Goal: Task Accomplishment & Management: Manage account settings

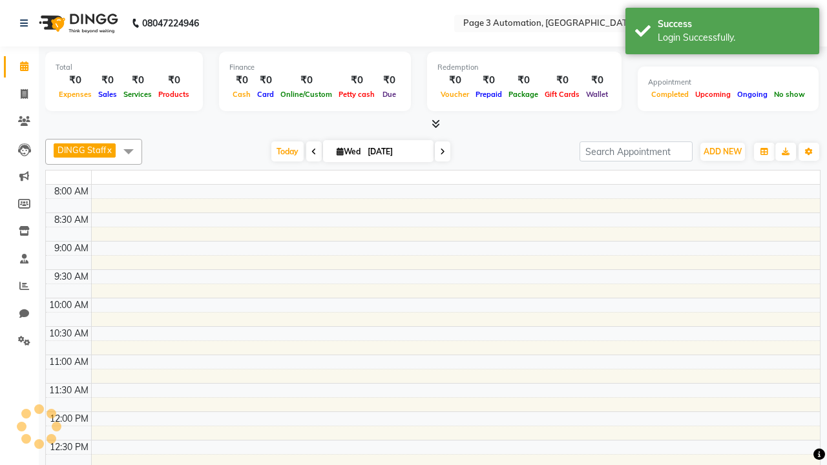
select select "en"
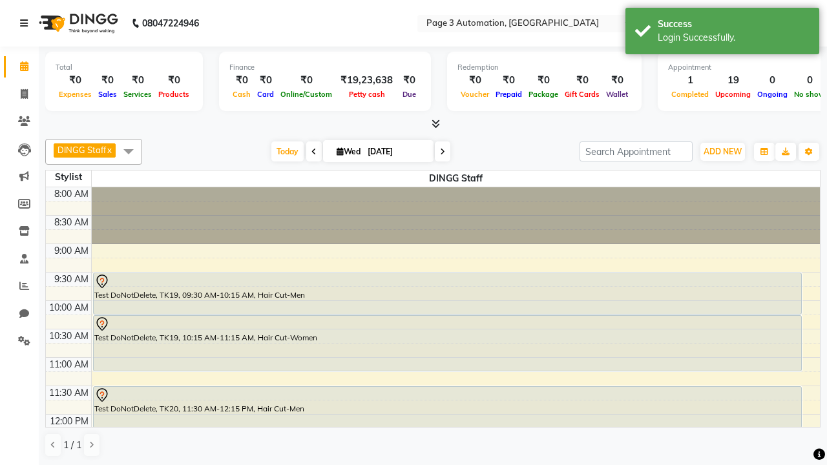
click at [26, 23] on icon at bounding box center [24, 23] width 8 height 9
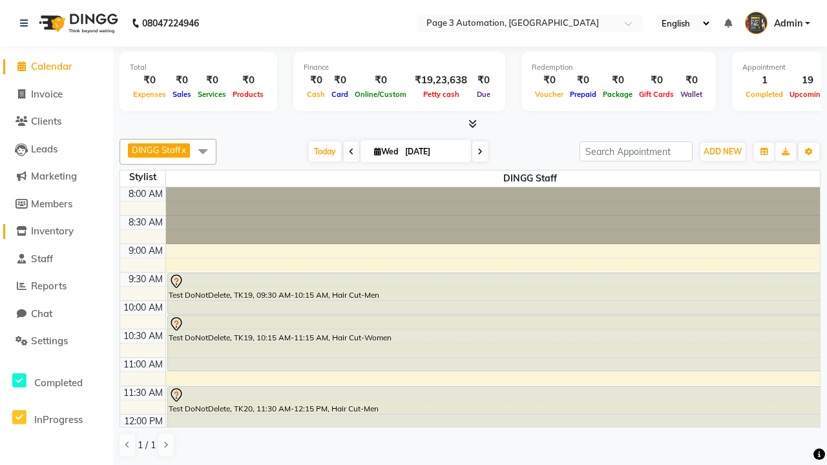
click at [56, 231] on span "Inventory" at bounding box center [52, 231] width 43 height 12
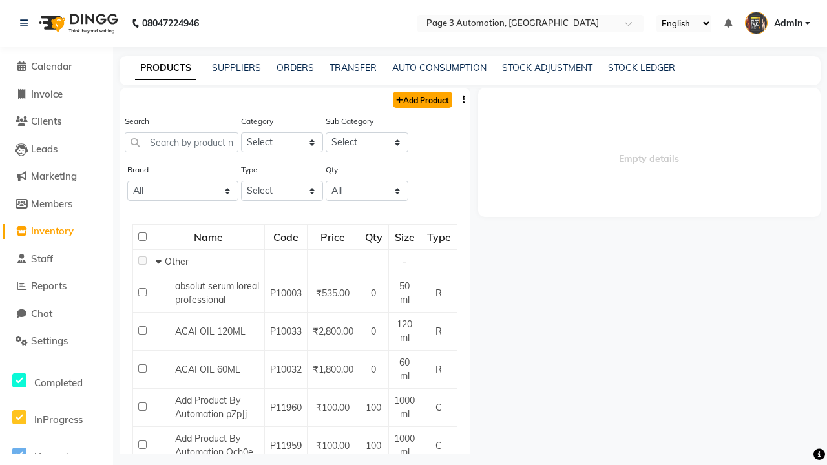
click at [421, 100] on link "Add Product" at bounding box center [422, 100] width 59 height 16
select select "true"
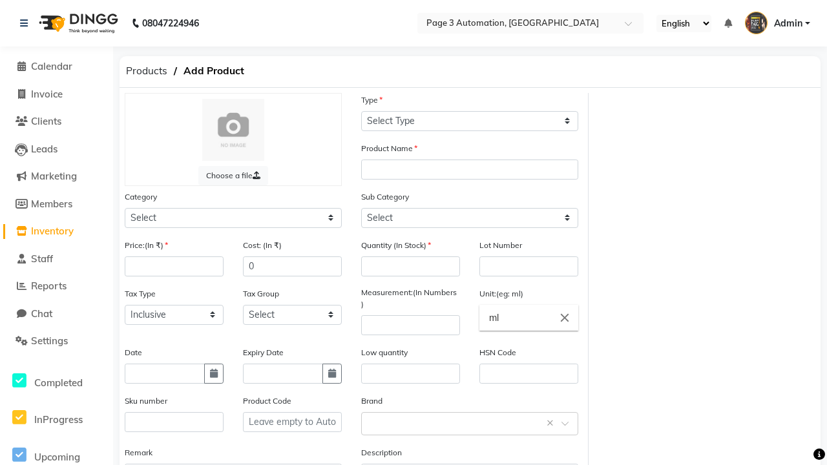
select select "C"
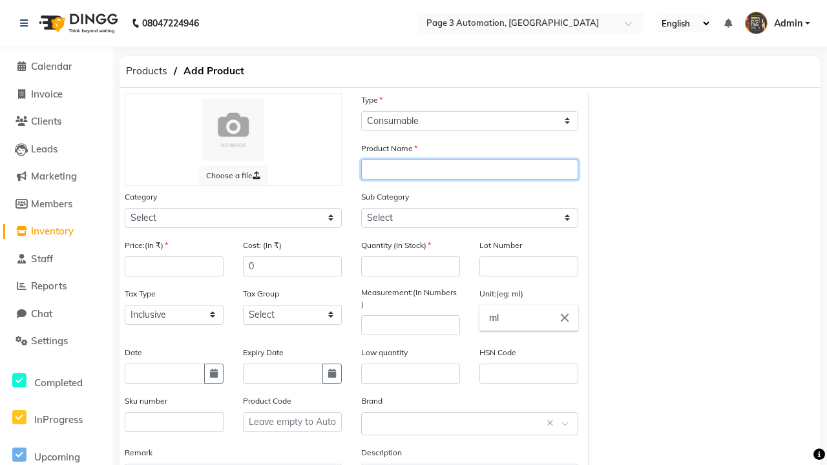
type input "Add Product By Automation elPHt"
select select "41401000"
type input "Add Product By Automation elPHt"
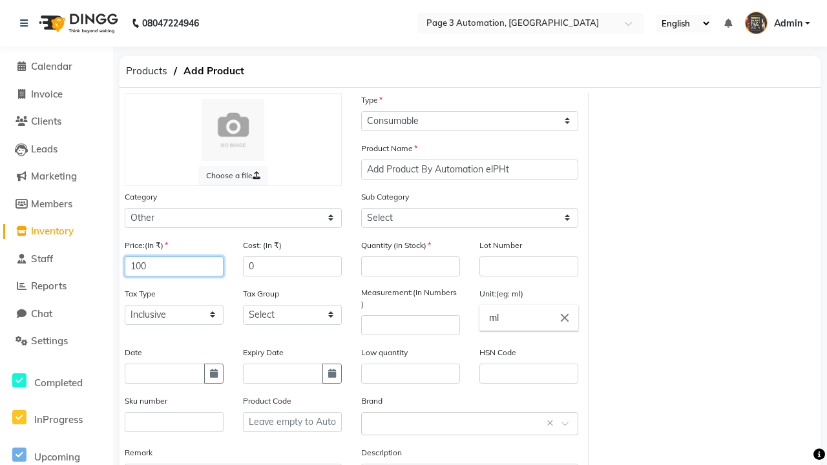
type input "100"
type input "150"
type input "100"
type input "1000"
select select "41401002"
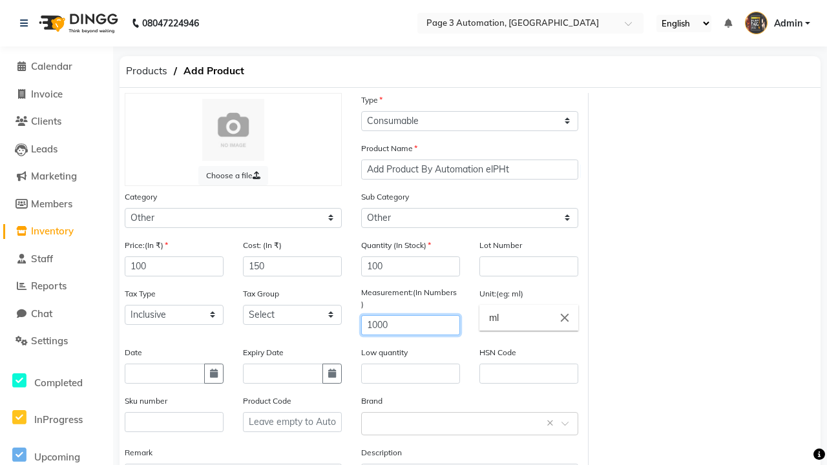
type input "1000"
type textarea "This Product is Created by Automation"
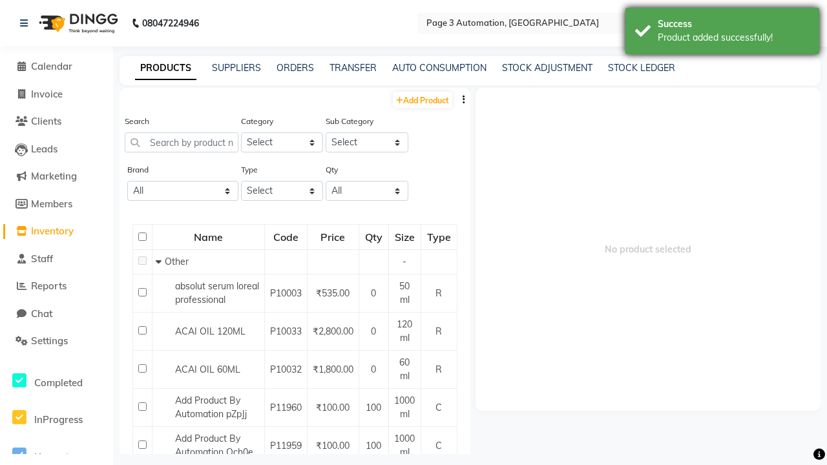
click at [722, 33] on div "Product added successfully!" at bounding box center [734, 38] width 152 height 14
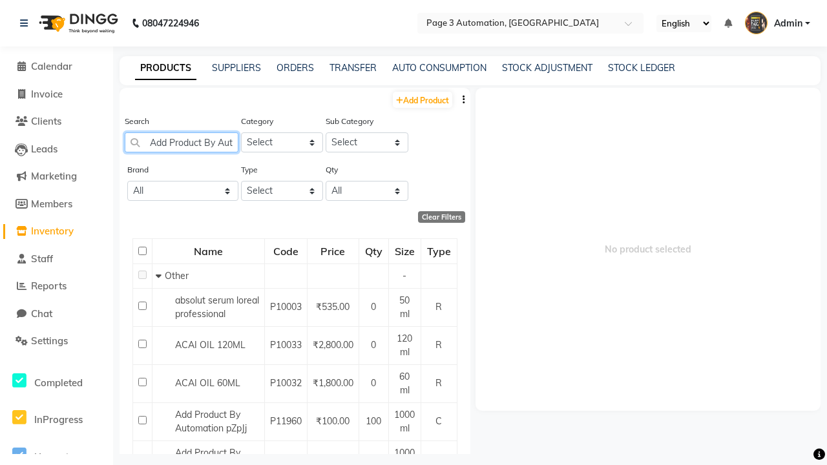
scroll to position [0, 59]
type input "Add Product By Automation elPHt"
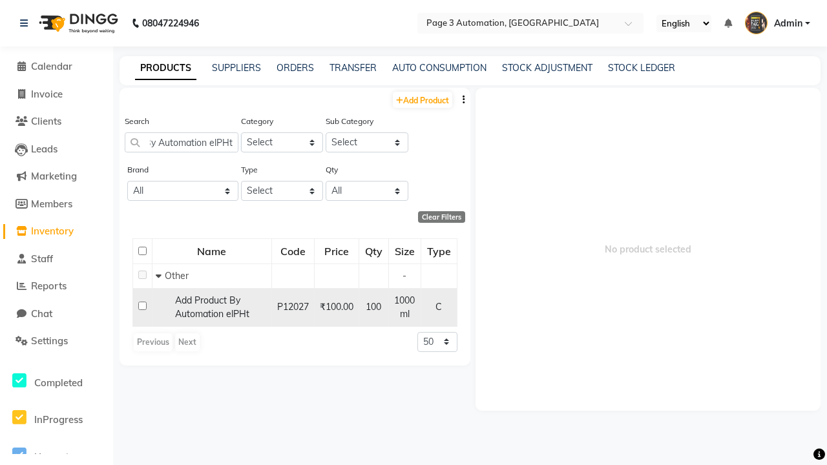
click at [142, 306] on input "checkbox" at bounding box center [142, 306] width 8 height 8
checkbox input "true"
select select
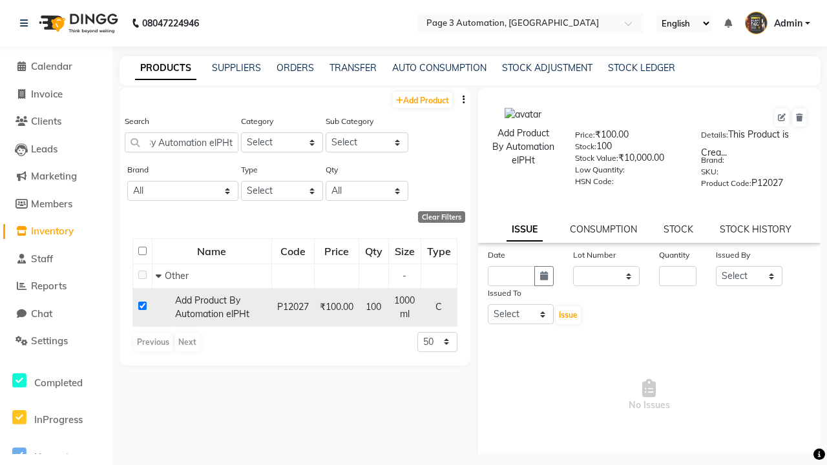
scroll to position [0, 0]
click at [782, 118] on icon at bounding box center [782, 118] width 8 height 8
select select "C"
select select "41401000"
select select "true"
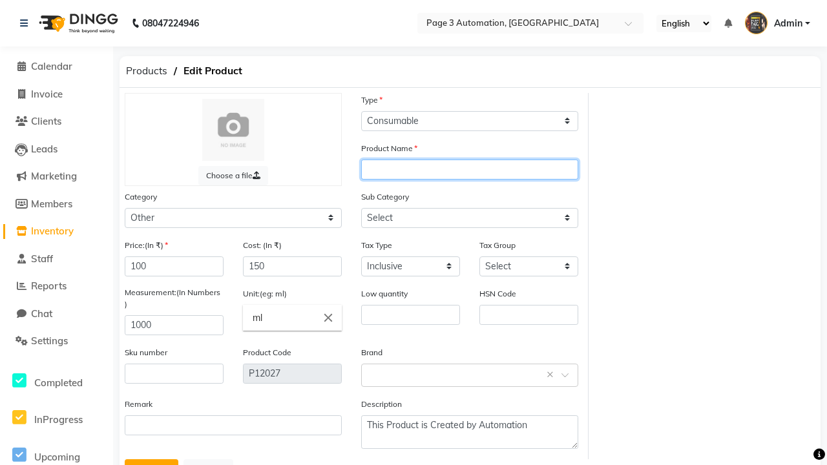
type input "Add Product By Automation elPHt update"
select select "41401002"
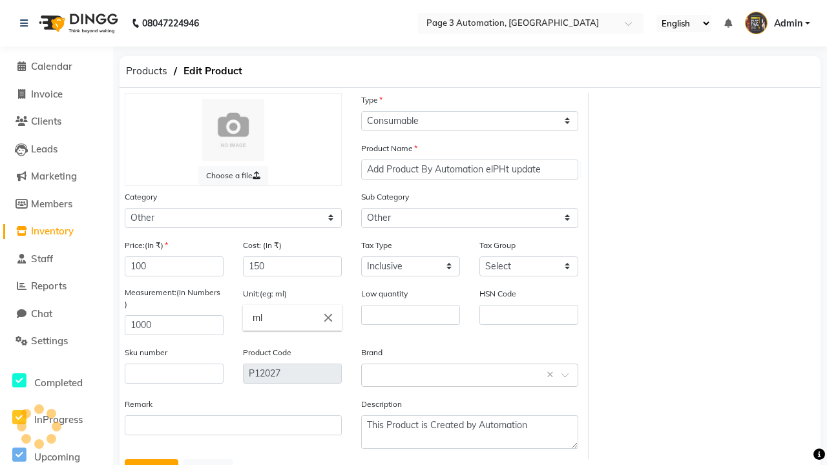
click at [151, 459] on button "Update" at bounding box center [152, 471] width 54 height 25
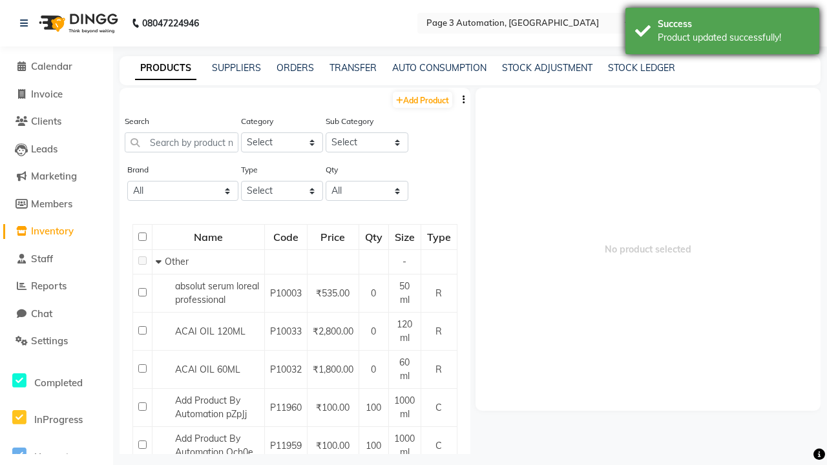
click at [722, 33] on div "Product updated successfully!" at bounding box center [734, 38] width 152 height 14
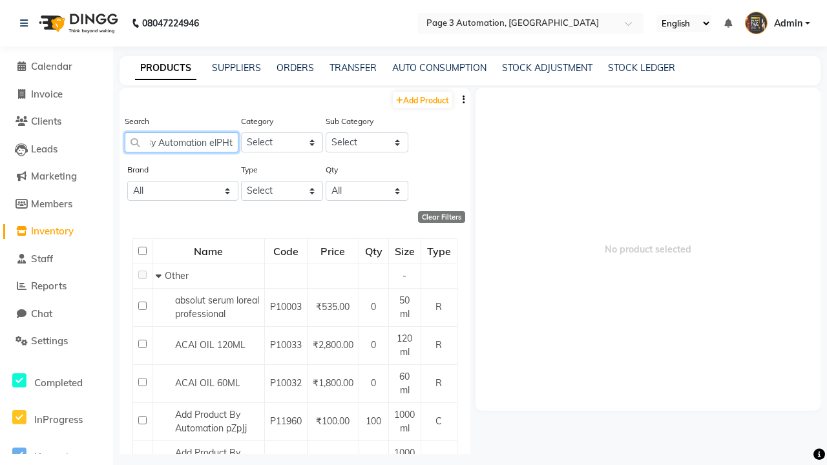
scroll to position [0, 91]
type input "Add Product By Automation elPHt update"
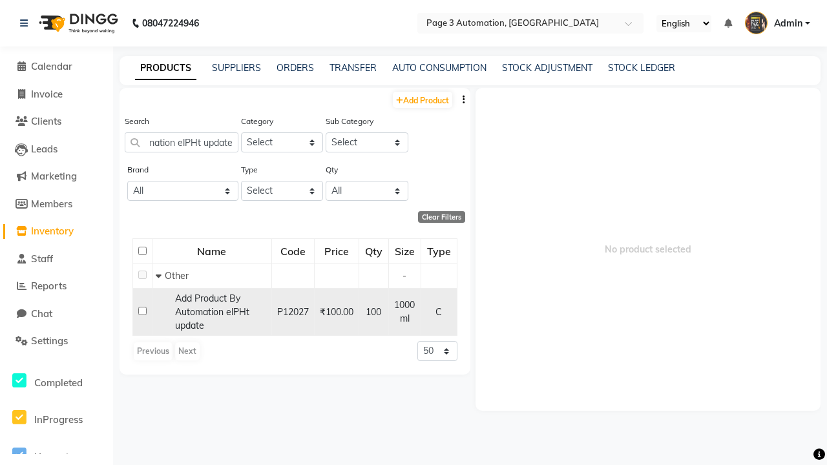
click at [142, 311] on input "checkbox" at bounding box center [142, 311] width 8 height 8
checkbox input "true"
select select
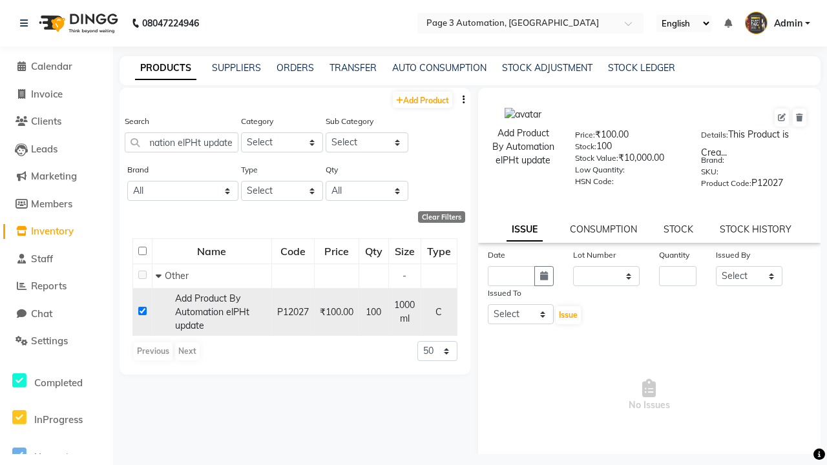
scroll to position [0, 0]
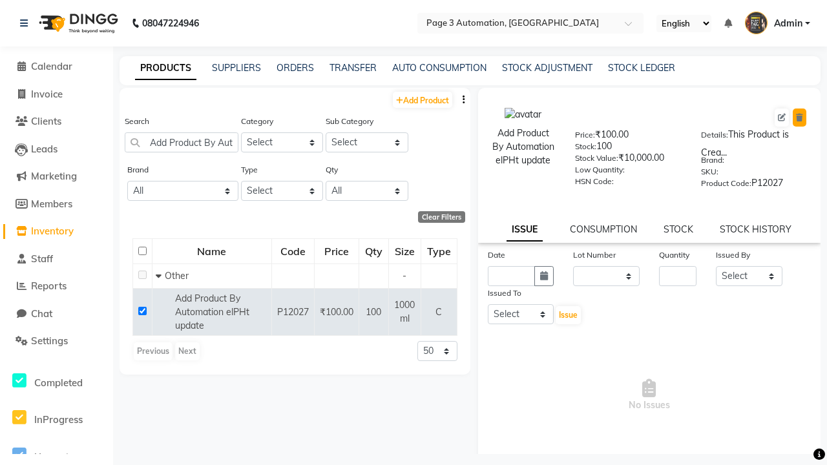
click at [799, 118] on icon at bounding box center [799, 118] width 7 height 8
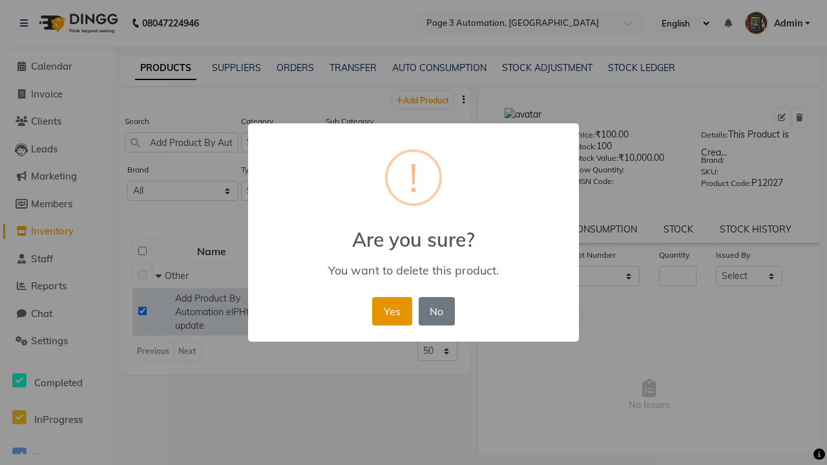
click at [392, 311] on button "Yes" at bounding box center [391, 311] width 39 height 28
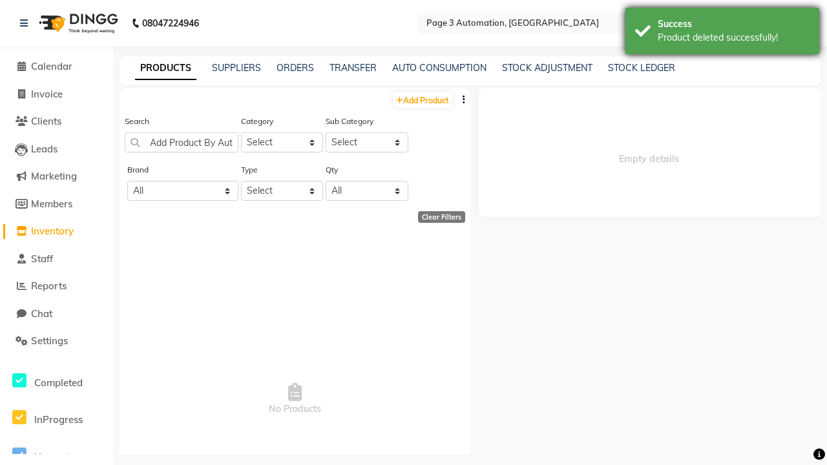
click at [722, 33] on div "Product deleted successfully!" at bounding box center [734, 38] width 152 height 14
click at [777, 23] on span "Admin" at bounding box center [788, 24] width 28 height 14
click at [0, 0] on link "Sign out" at bounding box center [0, 0] width 0 height 0
